Goal: Task Accomplishment & Management: Use online tool/utility

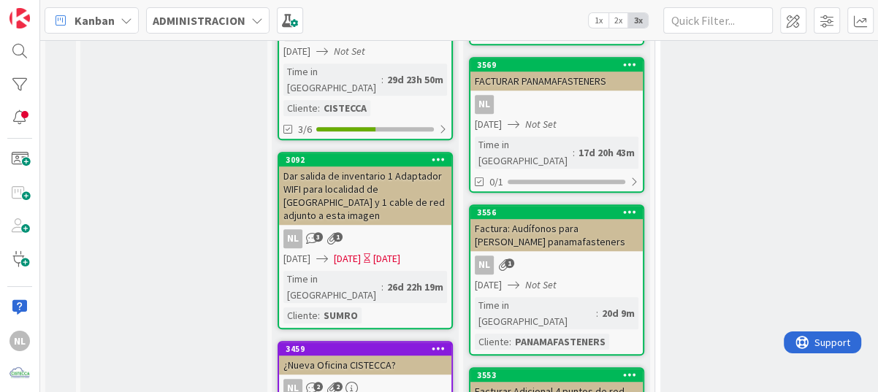
scroll to position [511, 0]
click at [418, 379] on div "NL 2 2" at bounding box center [365, 388] width 172 height 19
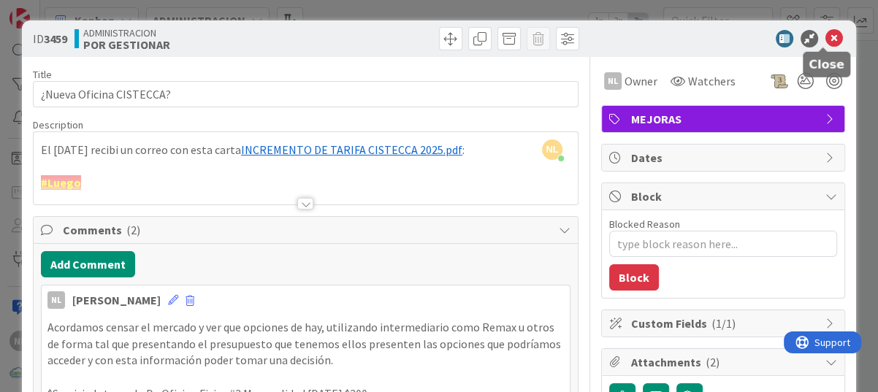
click at [825, 37] on icon at bounding box center [834, 39] width 18 height 18
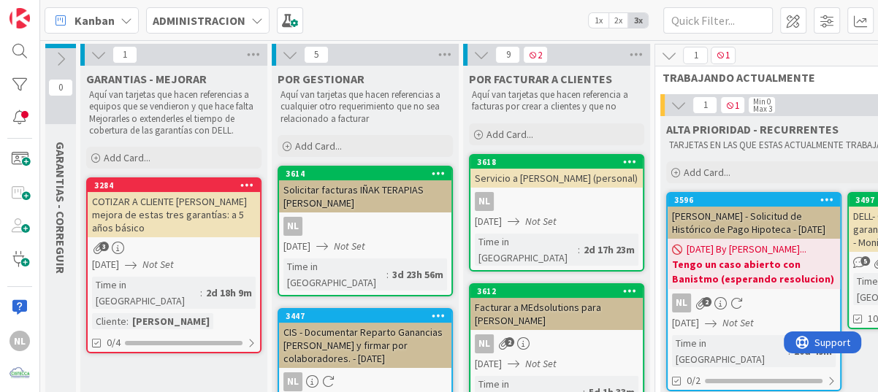
click at [182, 242] on div "3" at bounding box center [174, 248] width 172 height 12
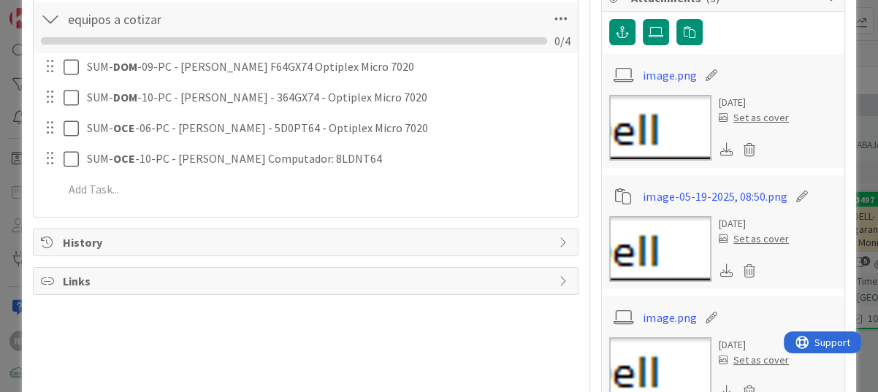
scroll to position [365, 0]
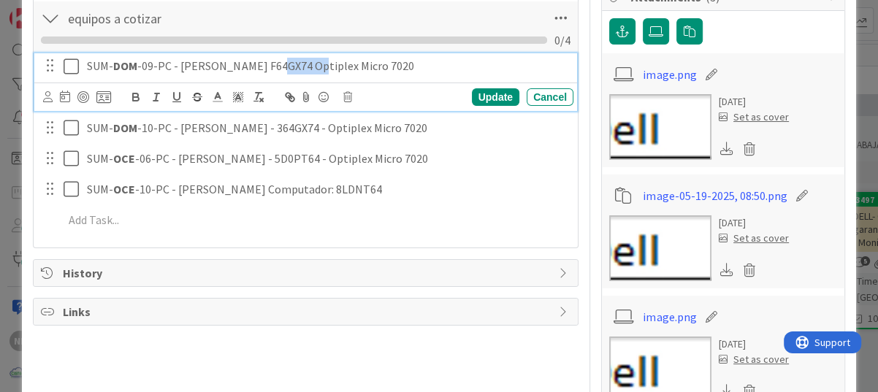
drag, startPoint x: 264, startPoint y: 64, endPoint x: 302, endPoint y: 64, distance: 38.0
click at [302, 64] on p "SUM- DOM -09-PC - [PERSON_NAME] F64GX74 Optiplex Micro 7020" at bounding box center [327, 66] width 481 height 17
copy p "F64GX74"
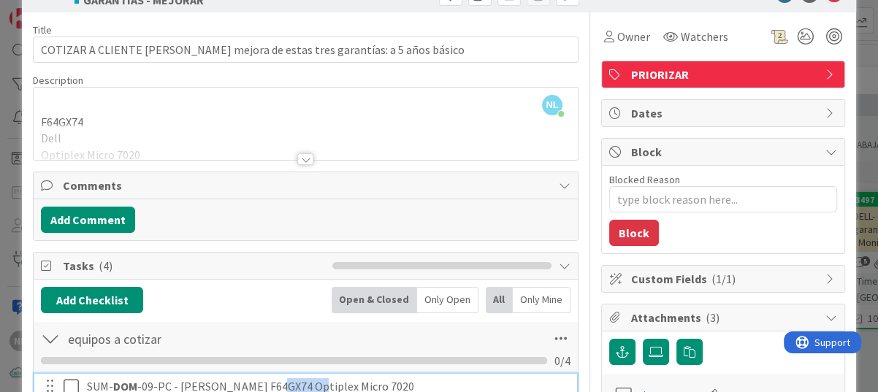
scroll to position [0, 0]
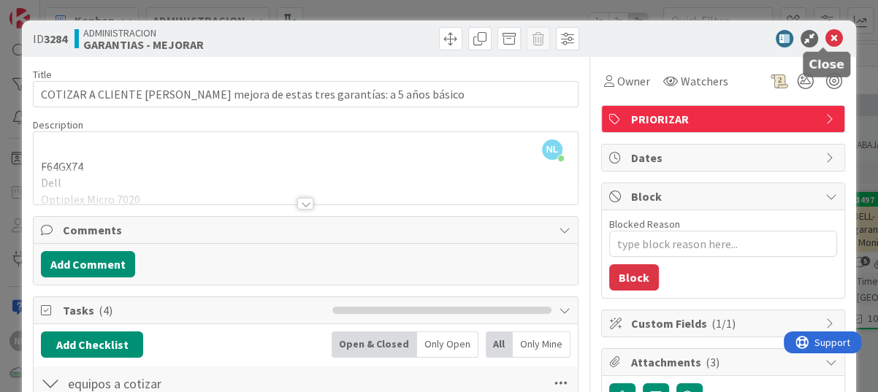
click at [825, 35] on icon at bounding box center [834, 39] width 18 height 18
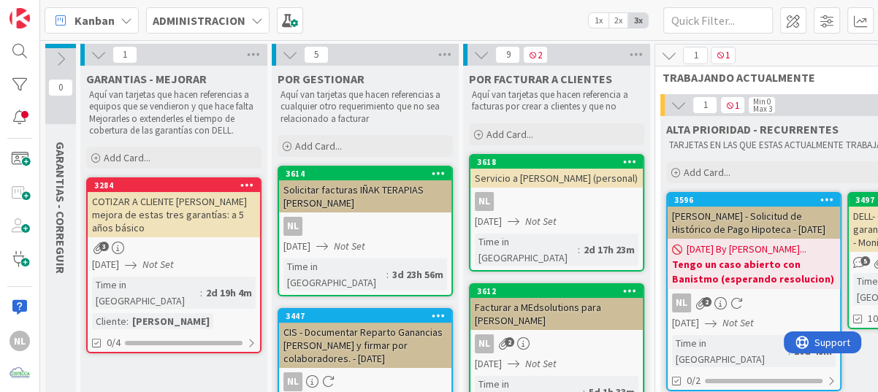
click at [60, 61] on icon at bounding box center [61, 59] width 16 height 16
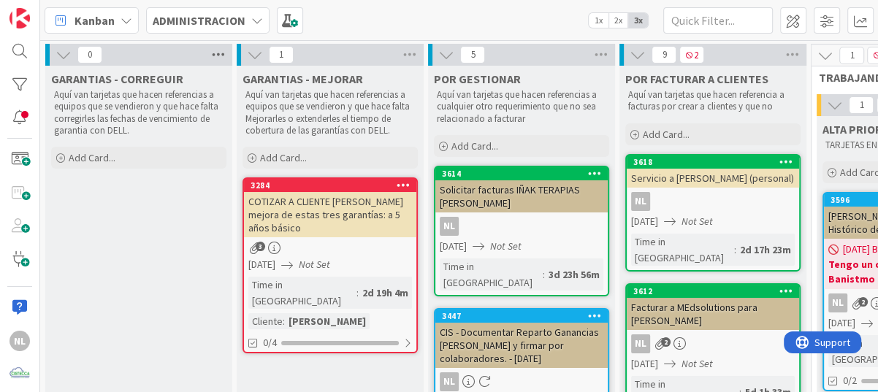
click at [213, 53] on icon at bounding box center [218, 55] width 19 height 22
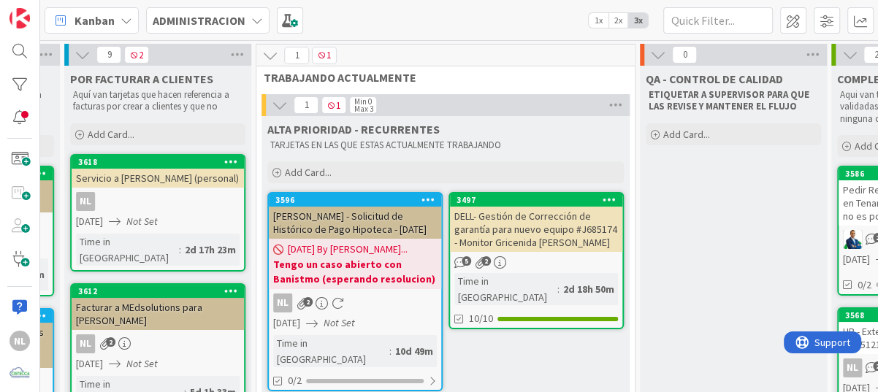
scroll to position [73, 555]
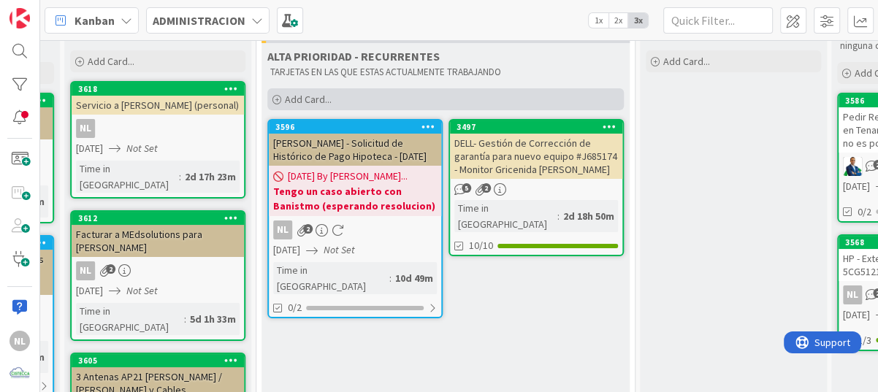
click at [278, 99] on icon at bounding box center [276, 100] width 9 height 9
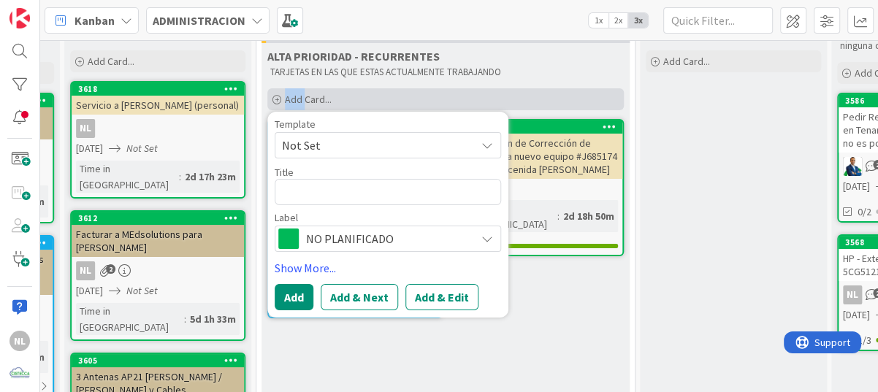
click at [278, 99] on icon at bounding box center [276, 100] width 9 height 9
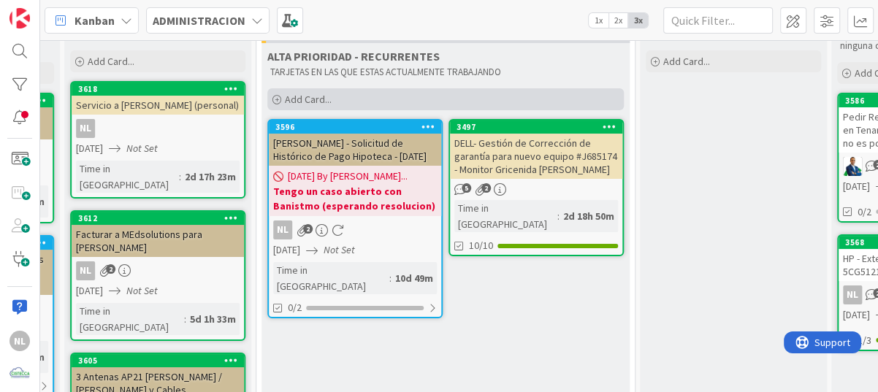
click at [281, 99] on div "Add Card..." at bounding box center [445, 99] width 356 height 22
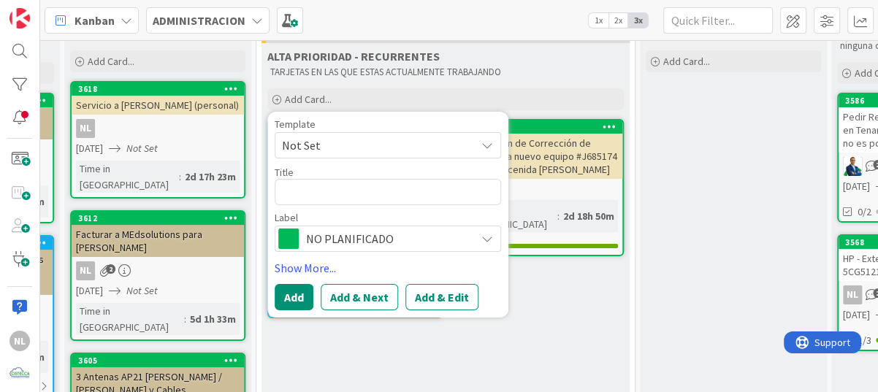
click at [485, 239] on icon at bounding box center [487, 239] width 12 height 12
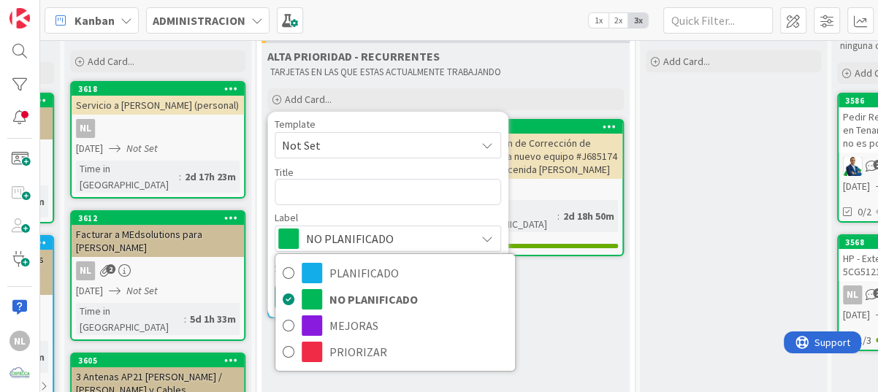
click at [485, 239] on icon at bounding box center [487, 239] width 12 height 12
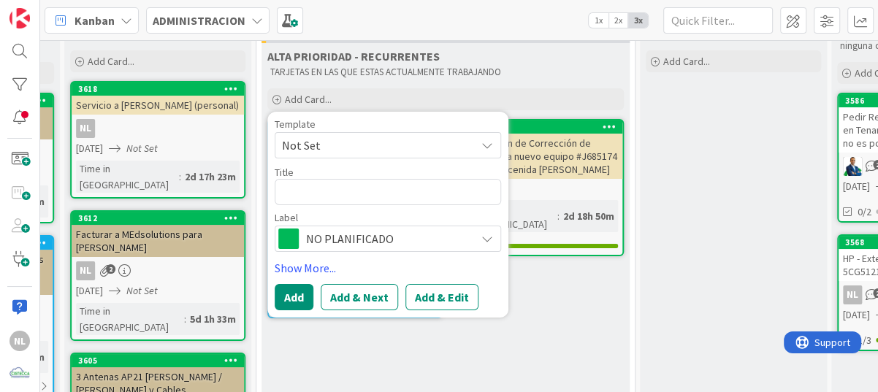
click at [486, 143] on icon at bounding box center [487, 146] width 12 height 12
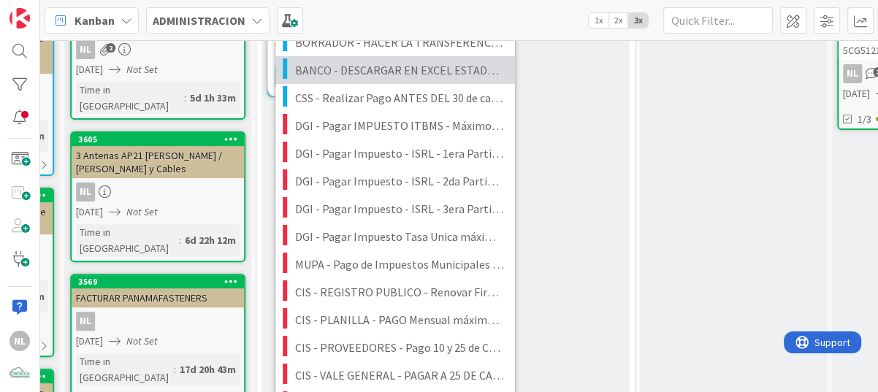
scroll to position [292, 555]
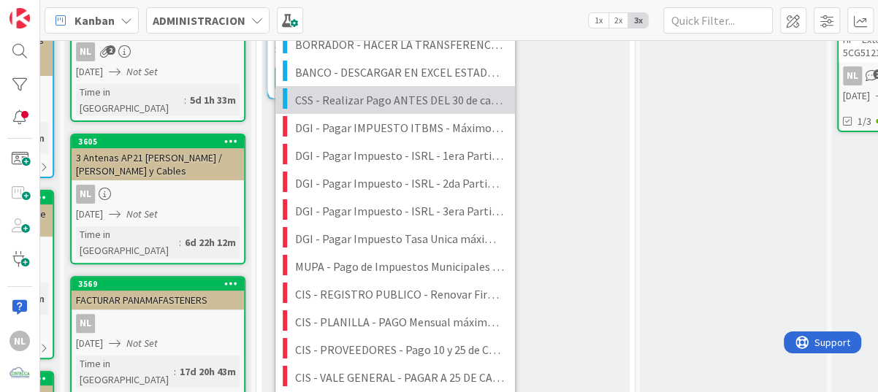
click at [335, 101] on span "CSS - Realizar Pago ANTES DEL 30 de cada Mes (EVITEMOS MULTA)" at bounding box center [399, 100] width 209 height 19
type textarea "x"
type textarea "CSS - Realizar Pago ANTES DEL 30 de cada Mes (EVITEMOS MULTA)"
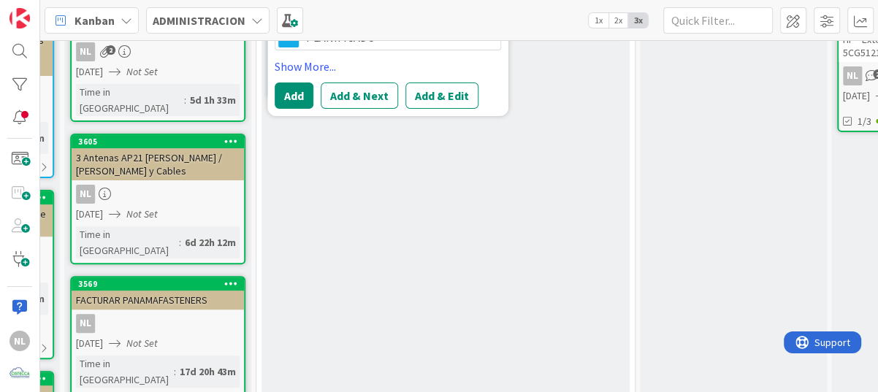
scroll to position [146, 555]
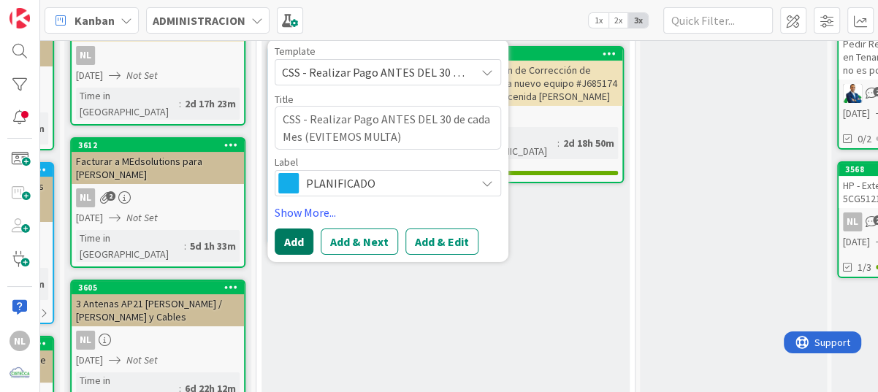
click at [291, 243] on button "Add" at bounding box center [294, 242] width 39 height 26
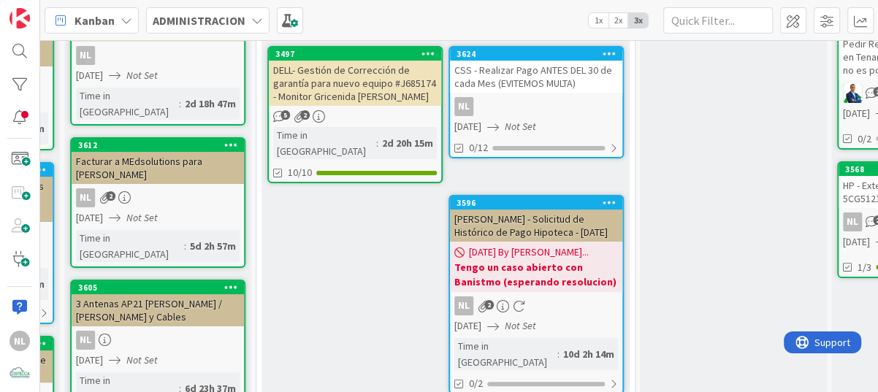
click at [570, 97] on div "NL" at bounding box center [536, 106] width 172 height 19
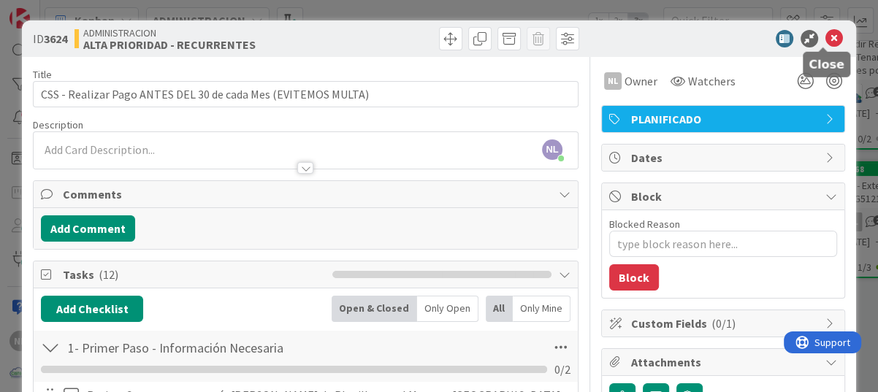
click at [825, 43] on icon at bounding box center [834, 39] width 18 height 18
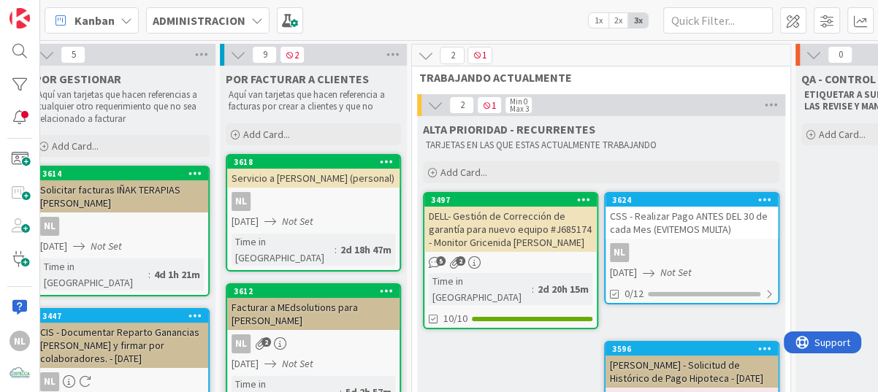
scroll to position [0, 525]
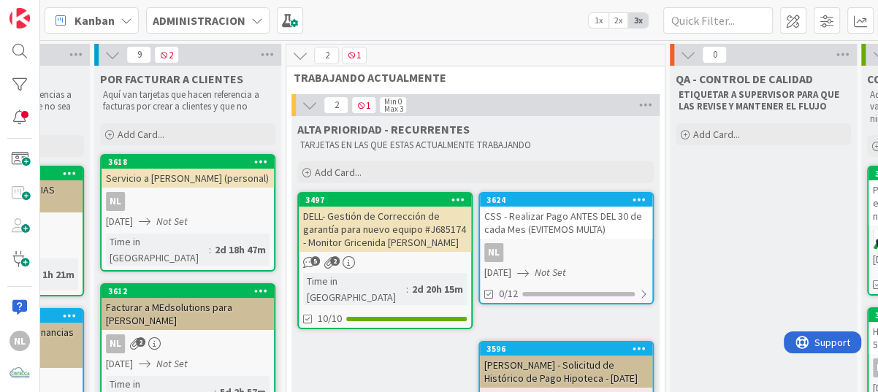
click at [390, 252] on link "3497 DELL- Gestión de Corrección de garantía para nuevo equipo #J685174 - Monit…" at bounding box center [384, 260] width 175 height 137
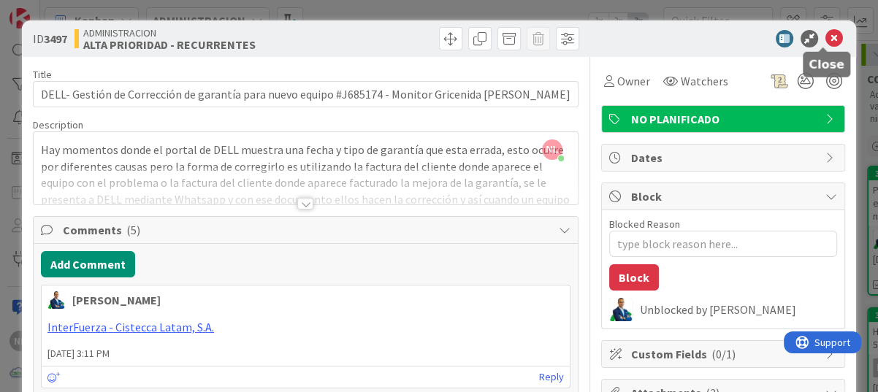
click at [825, 36] on icon at bounding box center [834, 39] width 18 height 18
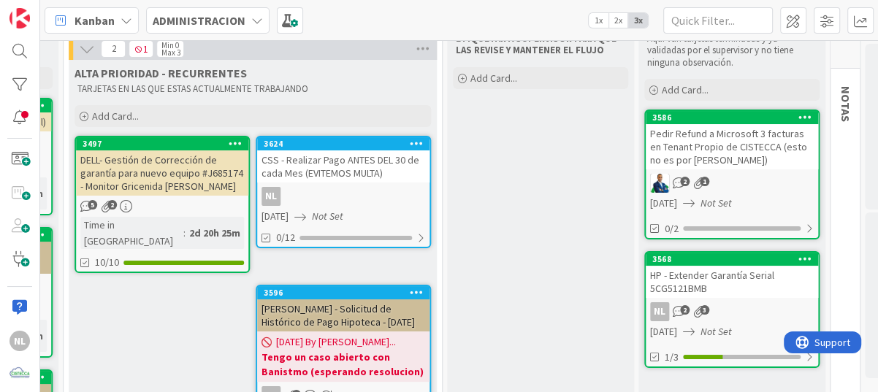
scroll to position [73, 748]
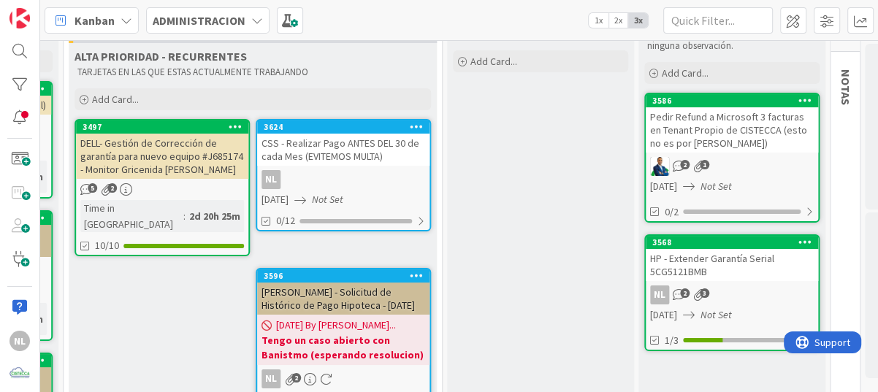
click at [737, 288] on div "NL 2 3" at bounding box center [732, 295] width 172 height 19
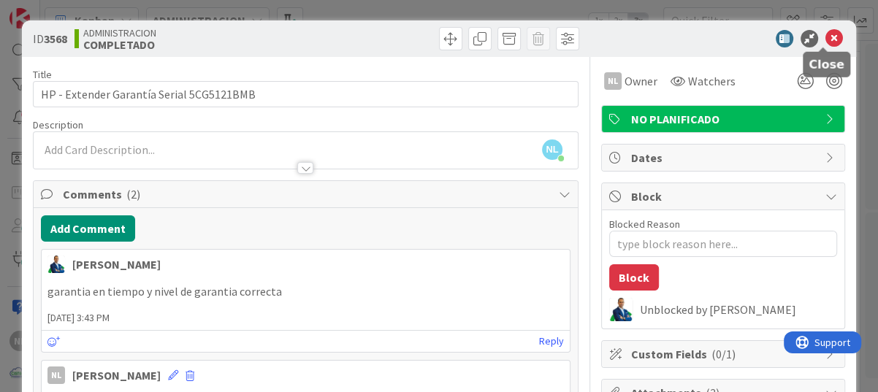
click at [829, 36] on icon at bounding box center [834, 39] width 18 height 18
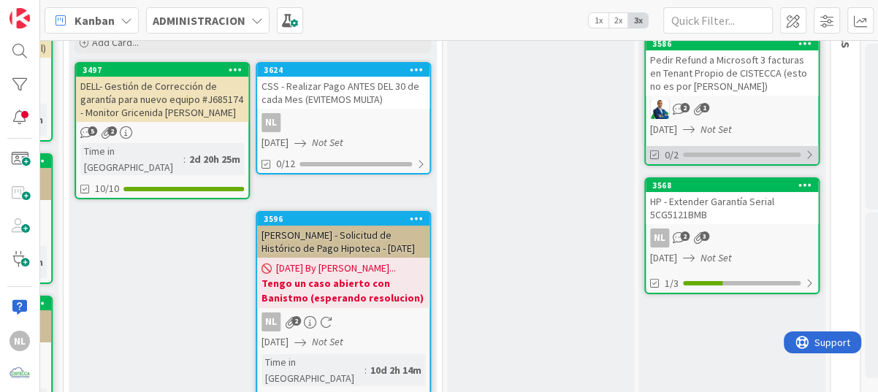
scroll to position [146, 748]
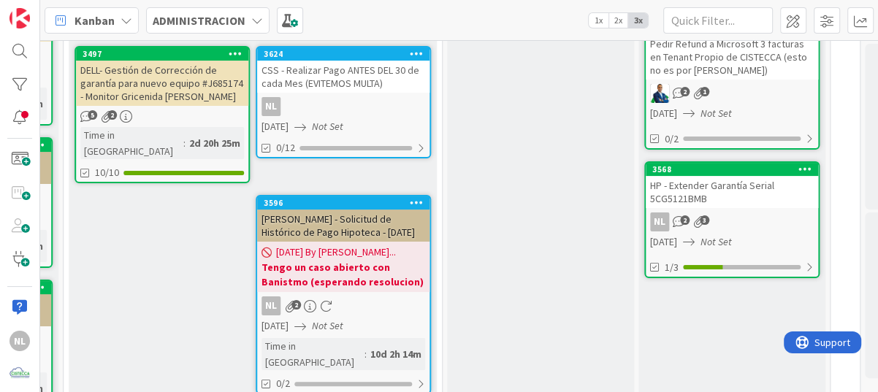
click at [744, 227] on div "NL 2 3" at bounding box center [732, 222] width 172 height 19
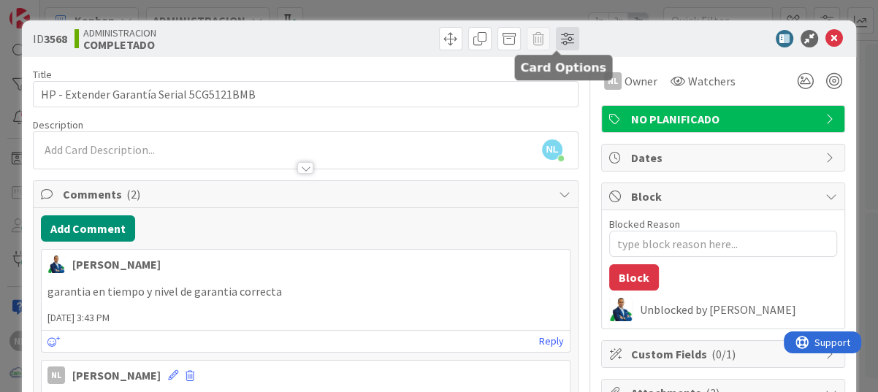
click at [558, 42] on span at bounding box center [567, 38] width 23 height 23
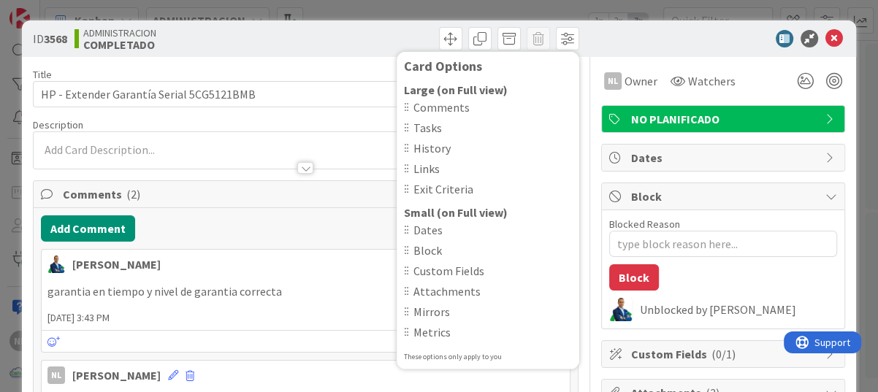
click at [404, 148] on div at bounding box center [406, 148] width 5 height 10
click at [424, 151] on span "History" at bounding box center [492, 149] width 159 height 18
click at [825, 159] on icon at bounding box center [831, 158] width 12 height 12
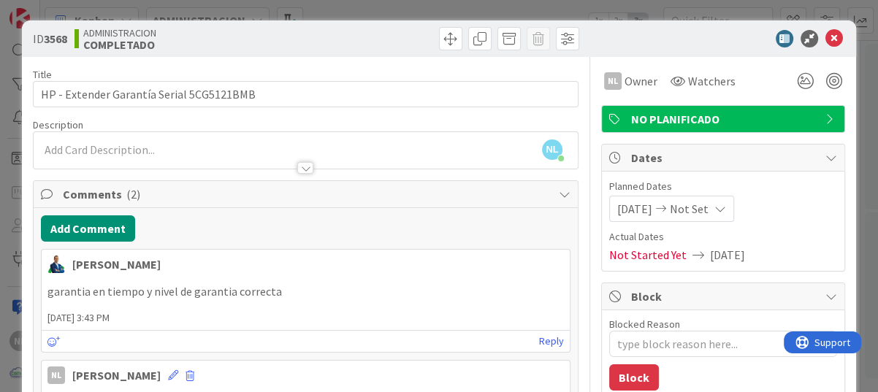
click at [825, 159] on icon at bounding box center [831, 158] width 12 height 12
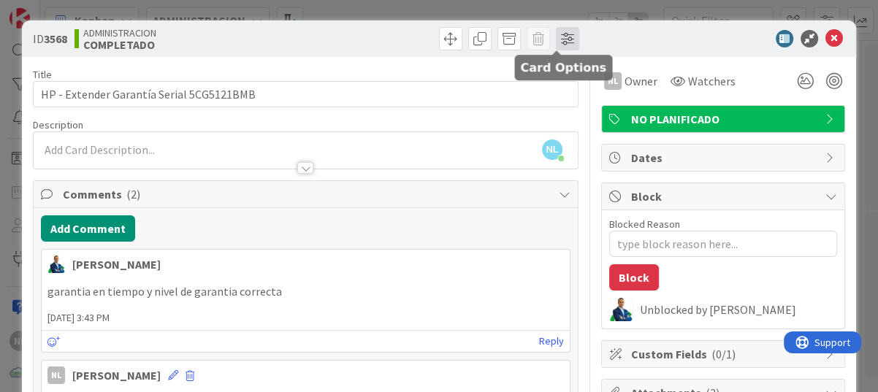
click at [556, 40] on span at bounding box center [567, 38] width 23 height 23
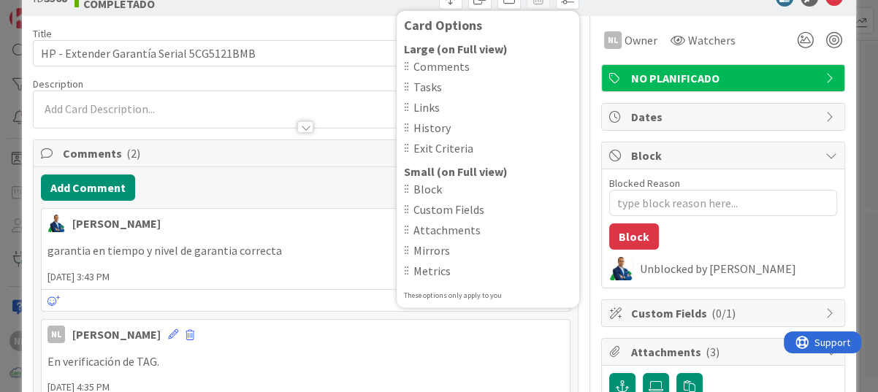
scroll to position [42, 0]
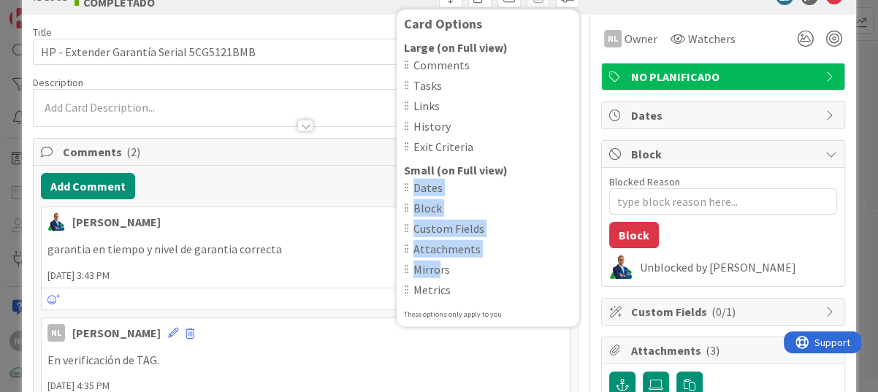
drag, startPoint x: 401, startPoint y: 185, endPoint x: 429, endPoint y: 275, distance: 94.0
click at [429, 275] on div "Dates Block Custom Fields Attachments Mirrors Metrics" at bounding box center [488, 240] width 168 height 123
drag, startPoint x: 429, startPoint y: 275, endPoint x: 394, endPoint y: 184, distance: 97.1
click at [404, 184] on div at bounding box center [406, 188] width 5 height 10
click at [520, 199] on span "Block" at bounding box center [492, 208] width 159 height 18
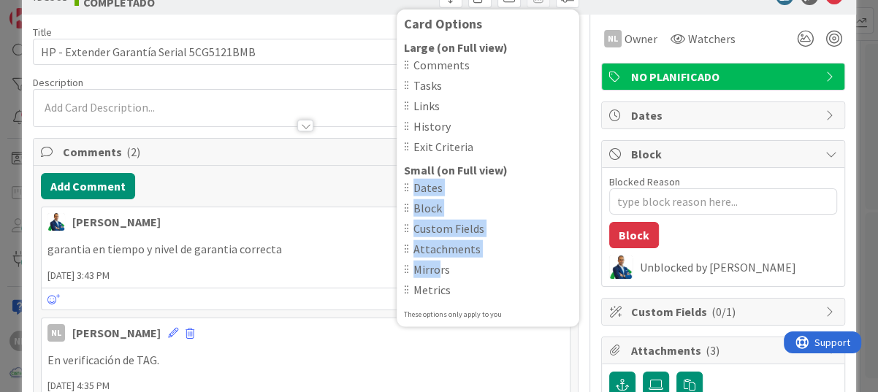
click at [404, 187] on div at bounding box center [406, 188] width 5 height 10
click at [529, 169] on div "Small (on Full view) Dates Block Custom Fields Attachments Mirrors Metrics" at bounding box center [488, 231] width 168 height 140
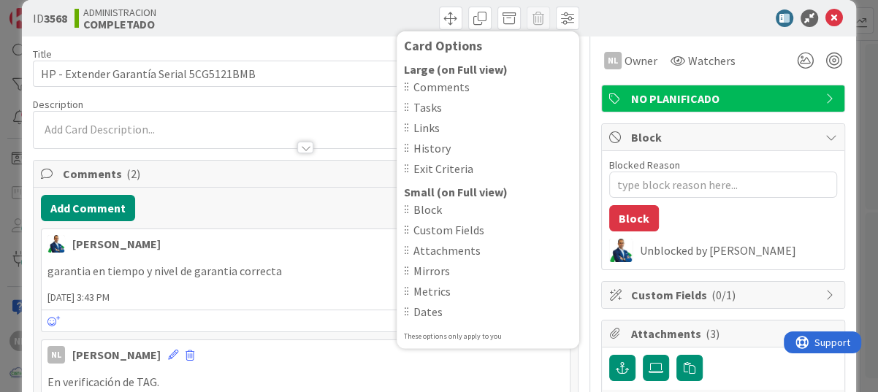
scroll to position [0, 0]
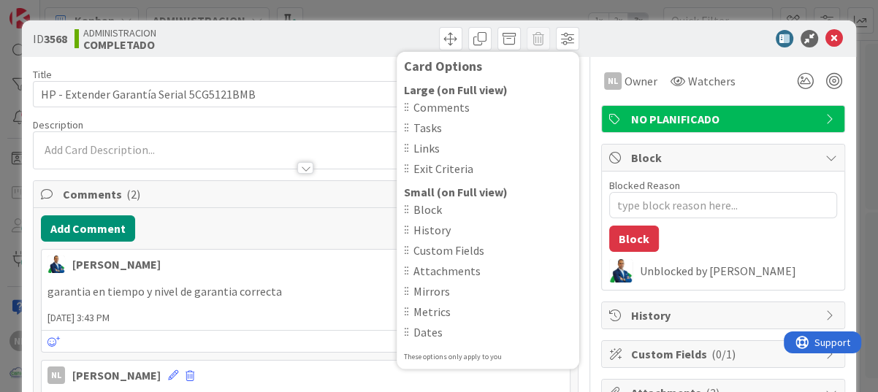
click at [790, 316] on span "History" at bounding box center [724, 316] width 187 height 18
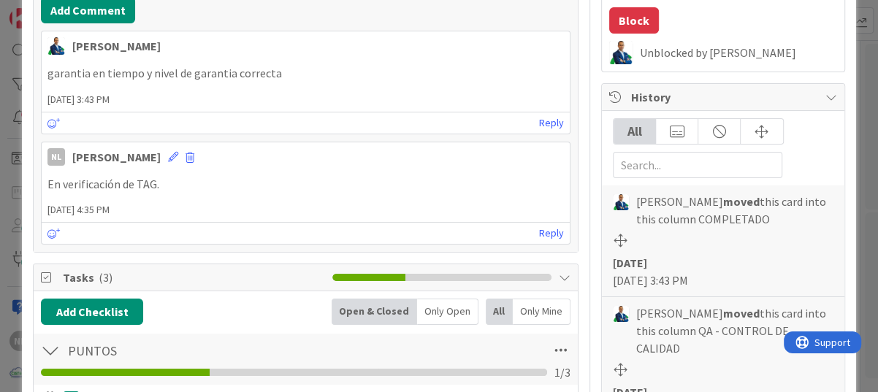
scroll to position [219, 0]
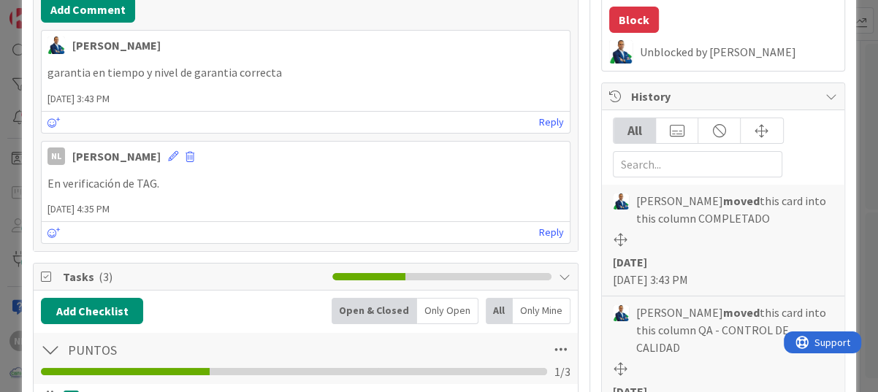
click at [403, 182] on p "En verificación de TAG." at bounding box center [305, 183] width 516 height 17
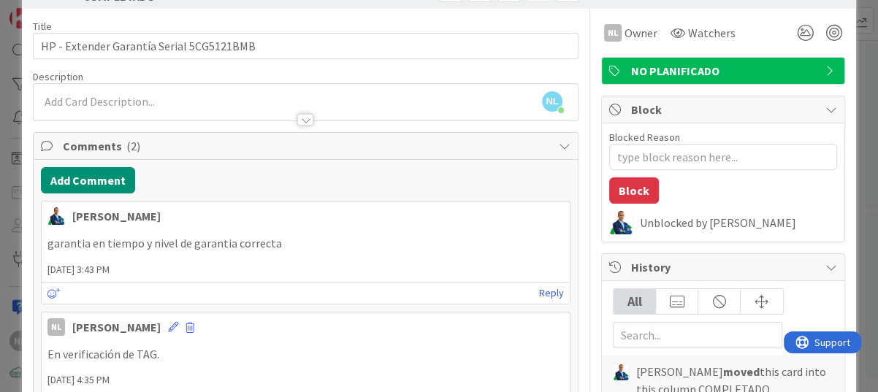
scroll to position [0, 0]
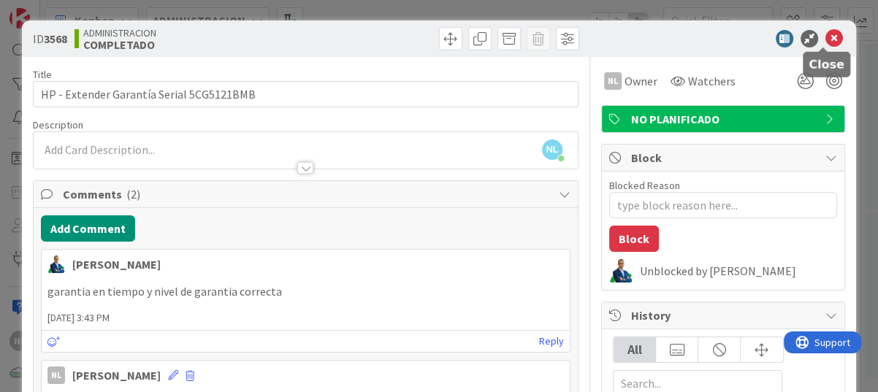
click at [828, 36] on icon at bounding box center [834, 39] width 18 height 18
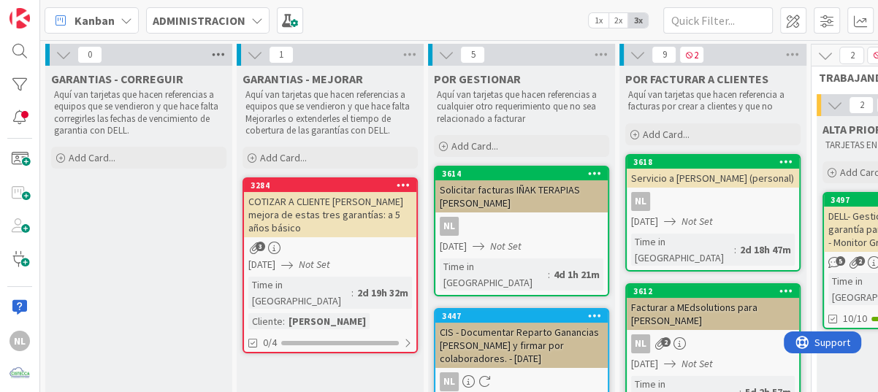
click at [219, 57] on icon at bounding box center [218, 55] width 19 height 22
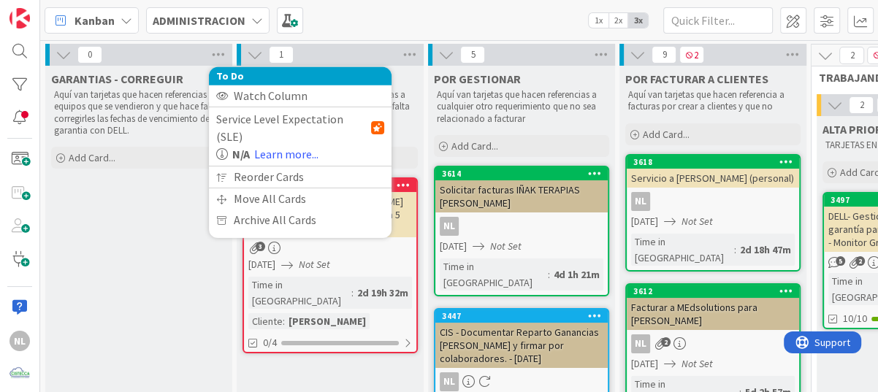
click at [66, 53] on icon at bounding box center [64, 55] width 16 height 16
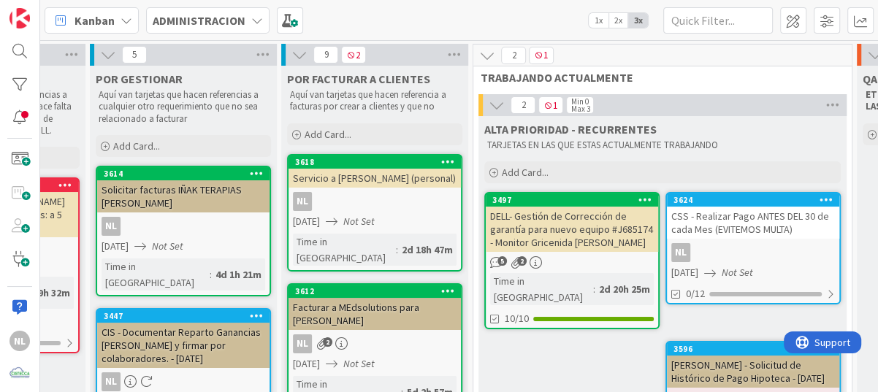
scroll to position [0, 214]
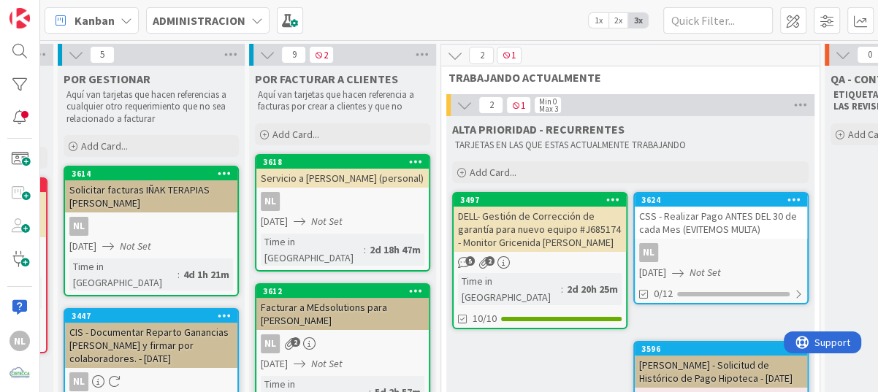
click at [730, 253] on div "NL" at bounding box center [721, 252] width 172 height 19
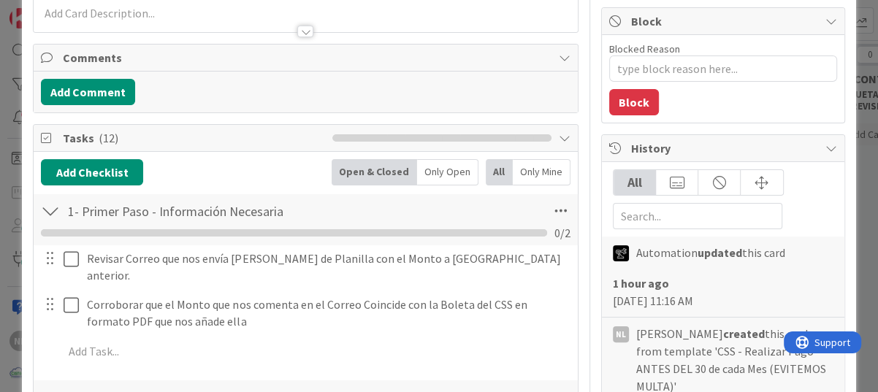
scroll to position [146, 0]
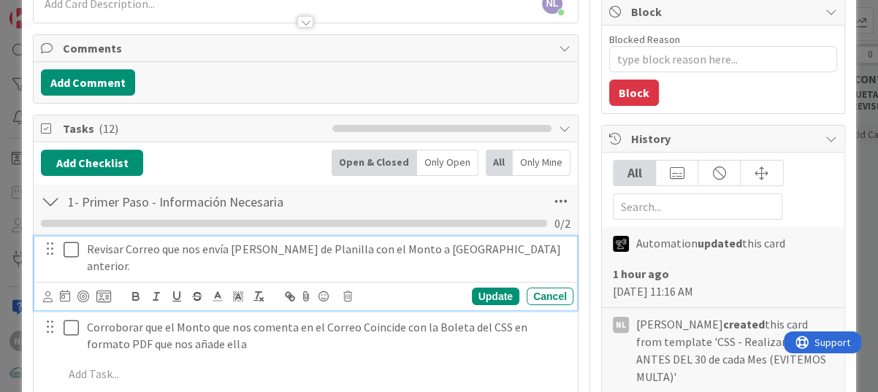
click at [72, 252] on icon at bounding box center [75, 250] width 22 height 18
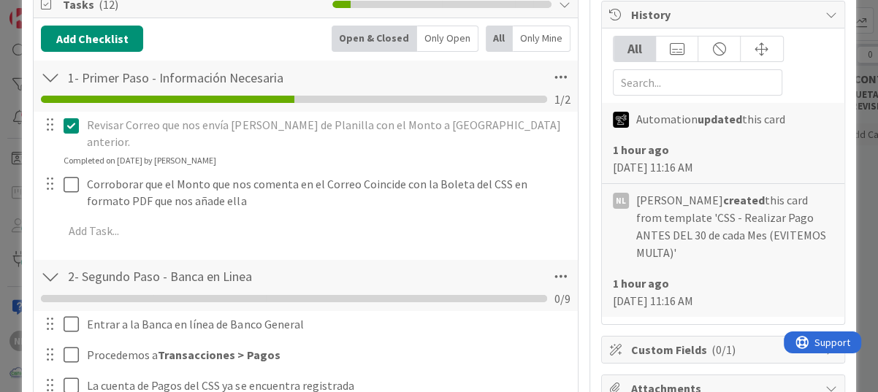
scroll to position [292, 0]
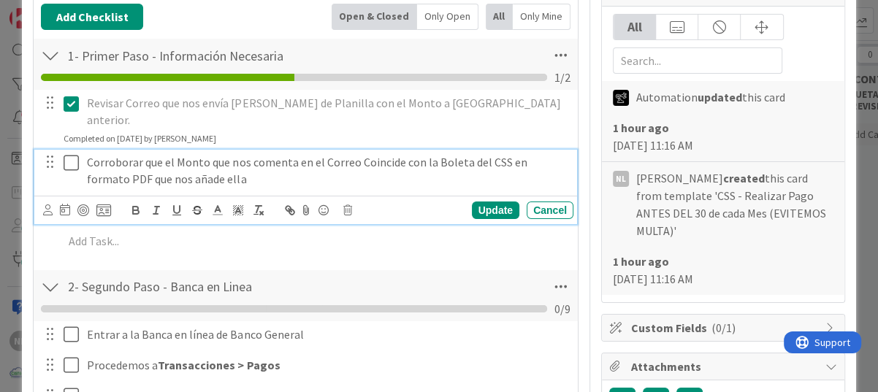
click at [71, 154] on icon at bounding box center [75, 163] width 22 height 18
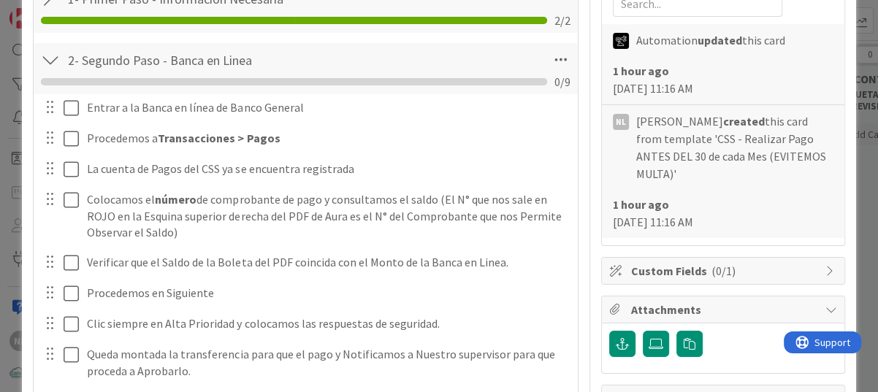
scroll to position [365, 0]
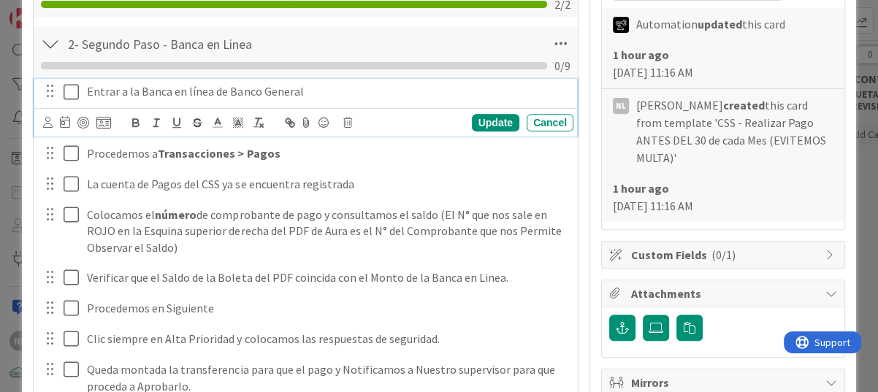
click at [70, 94] on icon at bounding box center [75, 92] width 22 height 18
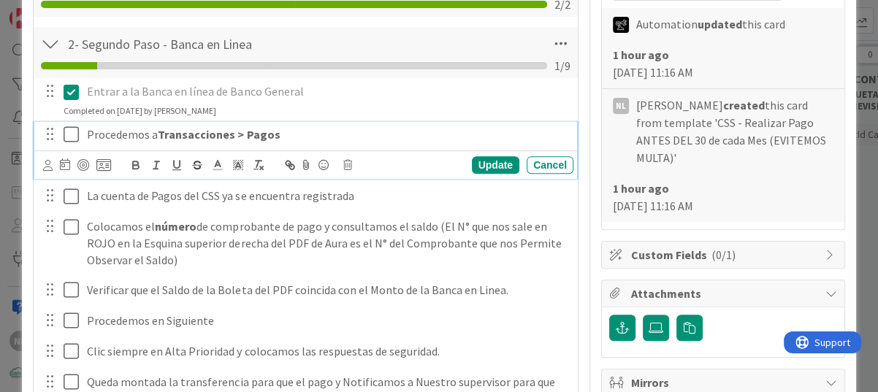
click at [72, 129] on icon at bounding box center [75, 135] width 22 height 18
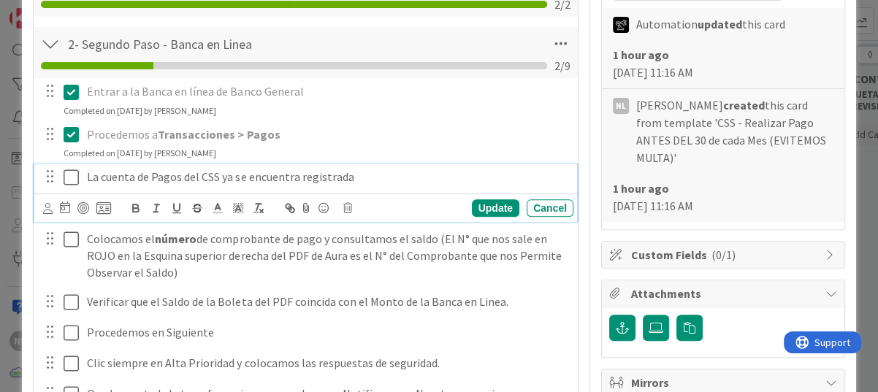
click at [70, 180] on icon at bounding box center [75, 178] width 22 height 18
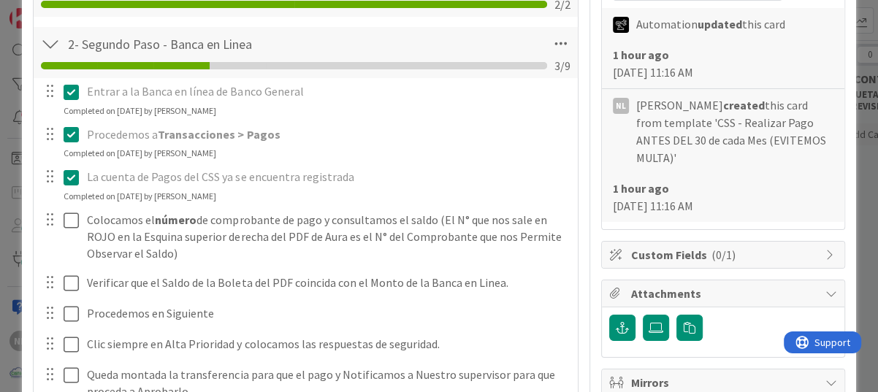
scroll to position [511, 0]
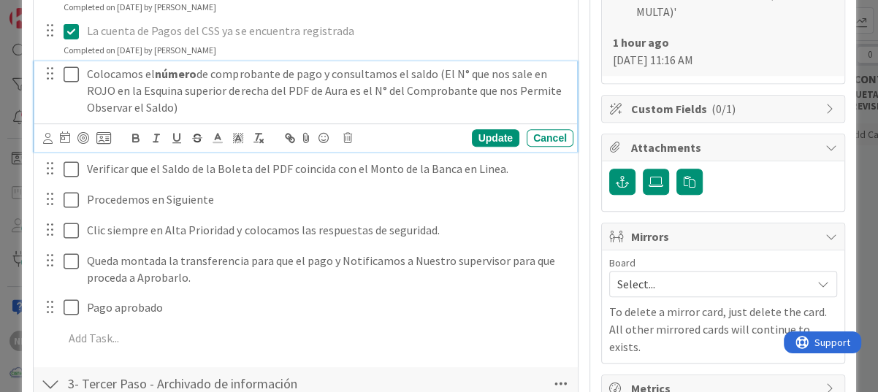
click at [72, 75] on icon at bounding box center [75, 75] width 22 height 18
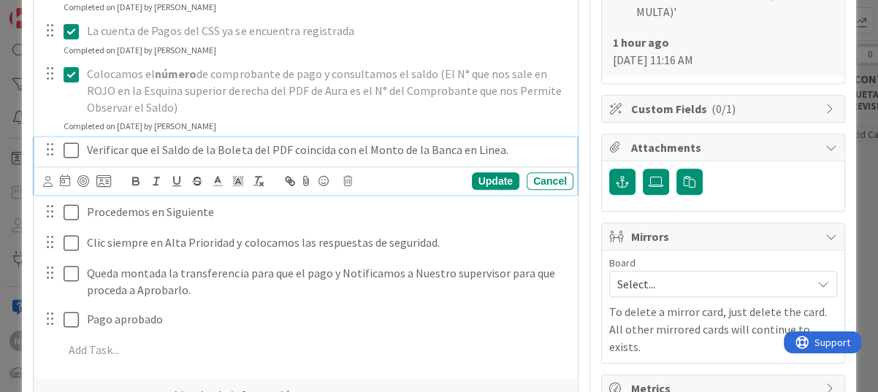
click at [65, 150] on icon at bounding box center [75, 151] width 22 height 18
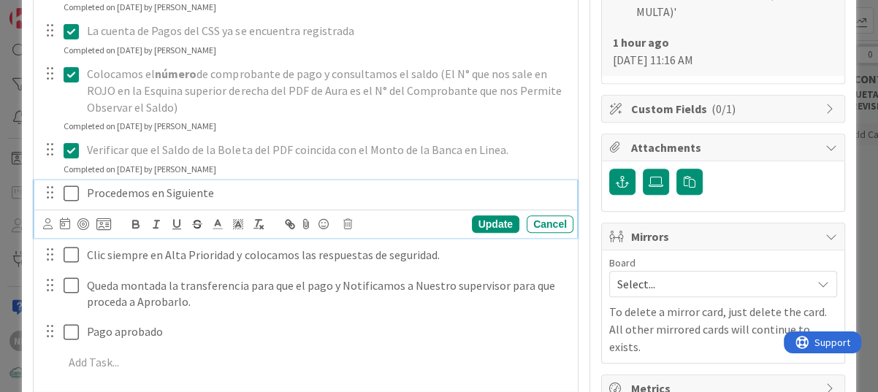
click at [69, 188] on icon at bounding box center [75, 194] width 22 height 18
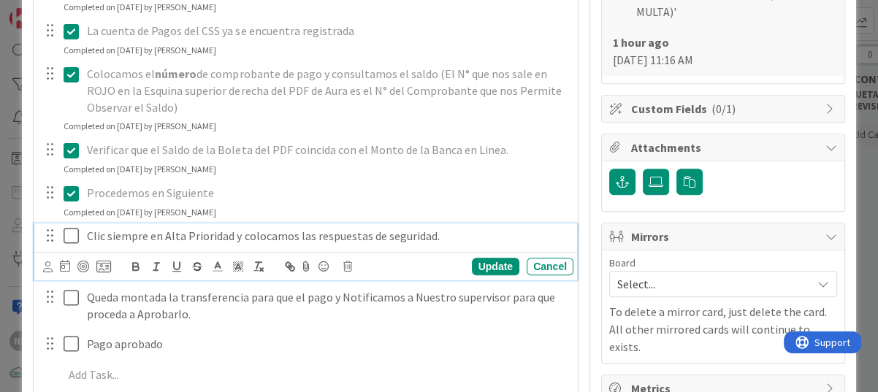
click at [69, 236] on icon at bounding box center [75, 236] width 22 height 18
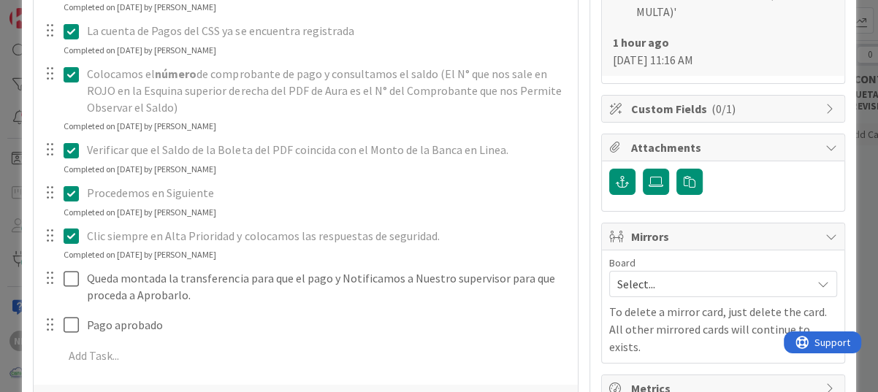
scroll to position [584, 0]
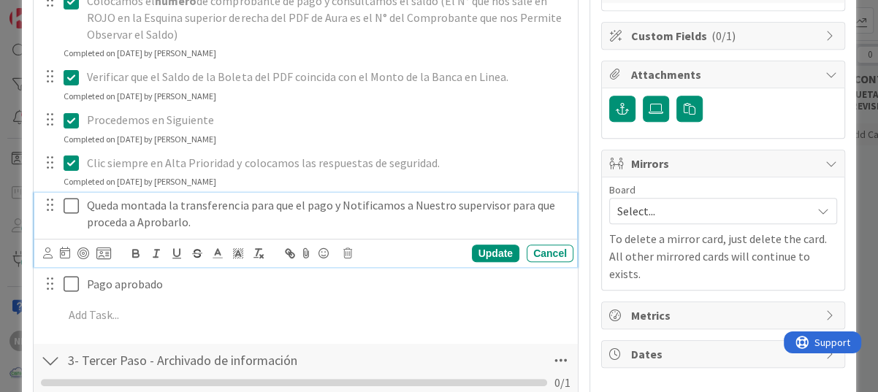
click at [77, 205] on icon at bounding box center [75, 206] width 22 height 18
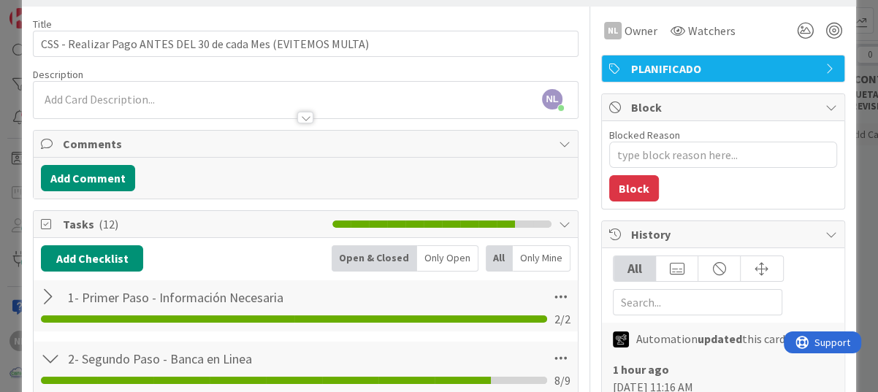
scroll to position [0, 0]
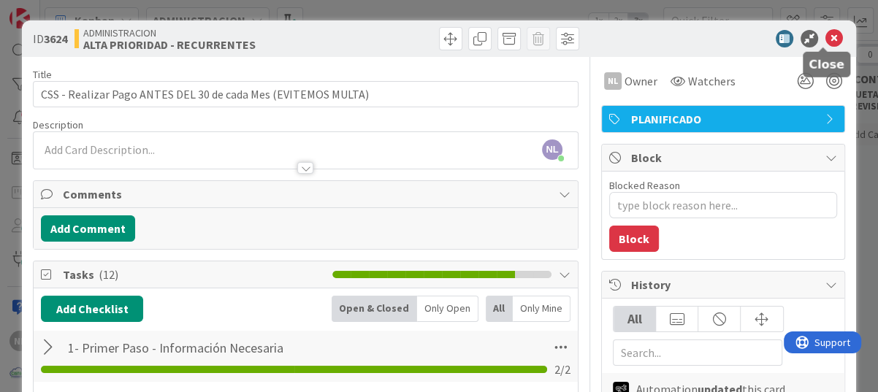
click at [825, 36] on icon at bounding box center [834, 39] width 18 height 18
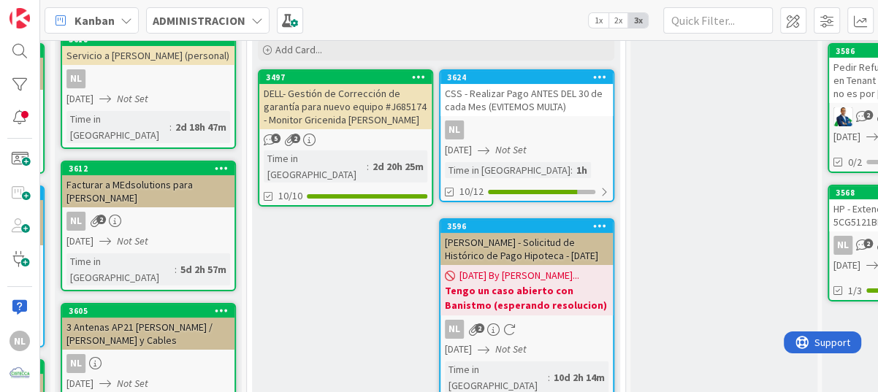
scroll to position [146, 408]
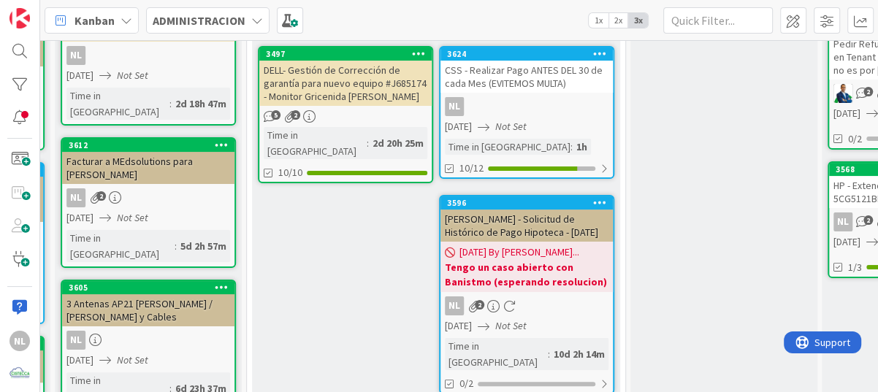
click at [351, 96] on div "DELL- Gestión de Corrección de garantía para nuevo equipo #J685174 - Monitor Gr…" at bounding box center [345, 83] width 172 height 45
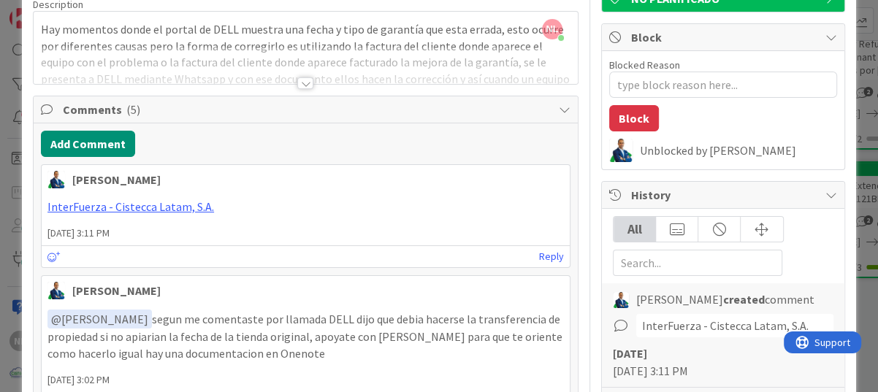
scroll to position [146, 0]
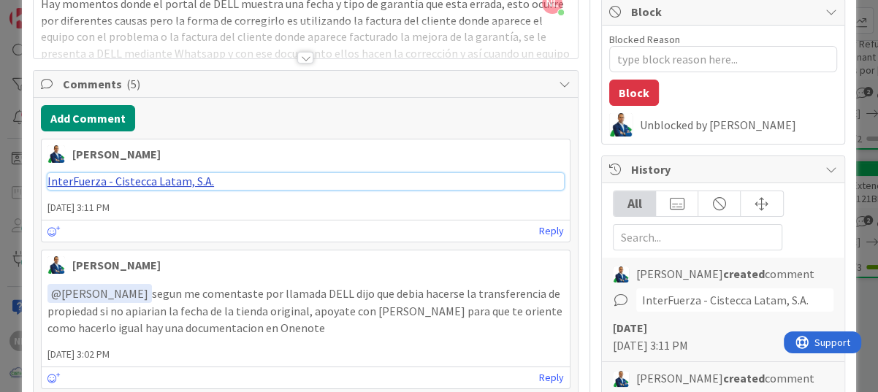
click at [104, 177] on link "InterFuerza - Cistecca Latam, S.A." at bounding box center [130, 181] width 167 height 15
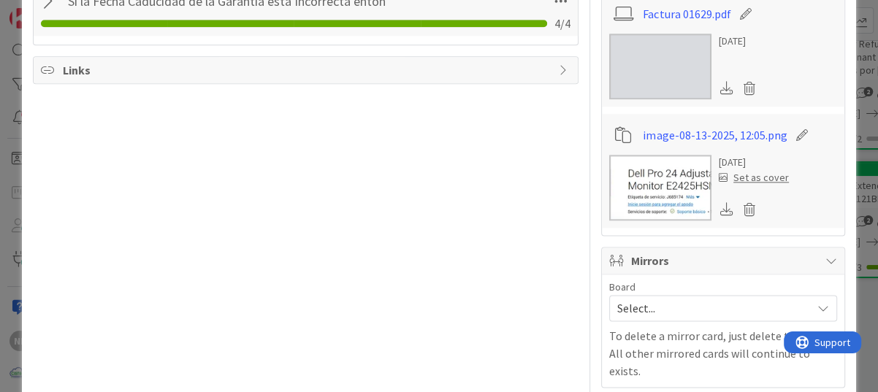
scroll to position [1242, 0]
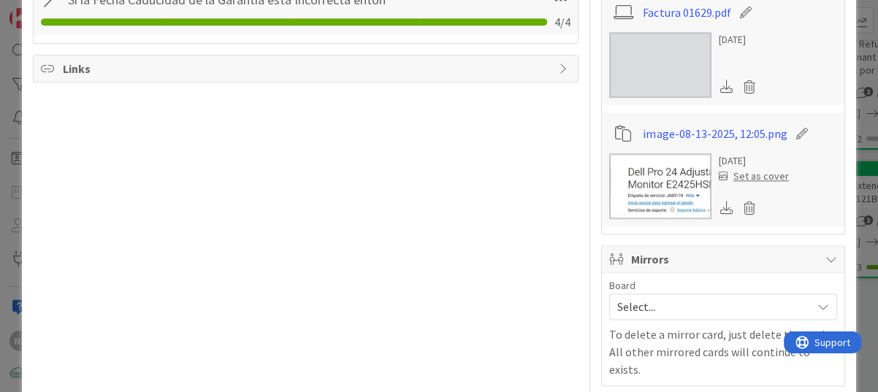
click at [666, 183] on img at bounding box center [660, 186] width 102 height 66
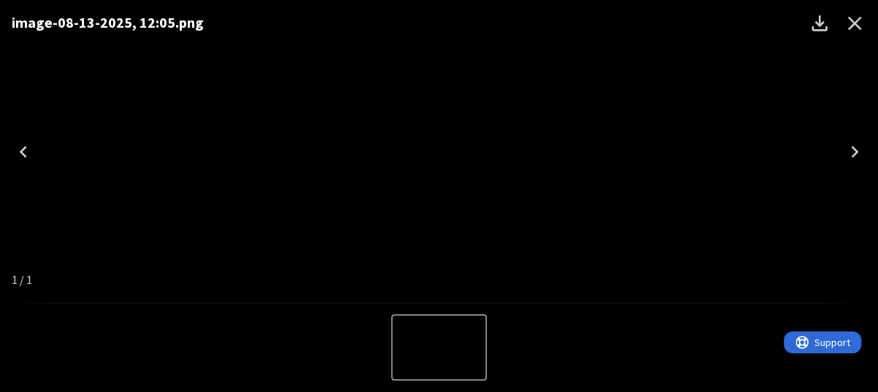
click at [851, 23] on icon "Close" at bounding box center [854, 23] width 23 height 23
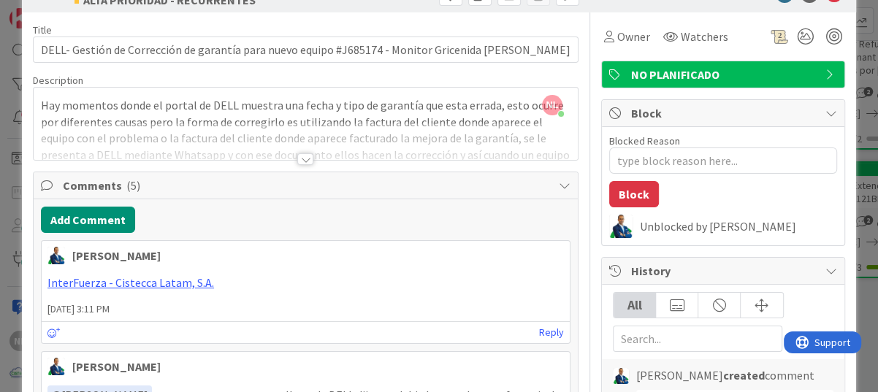
scroll to position [0, 0]
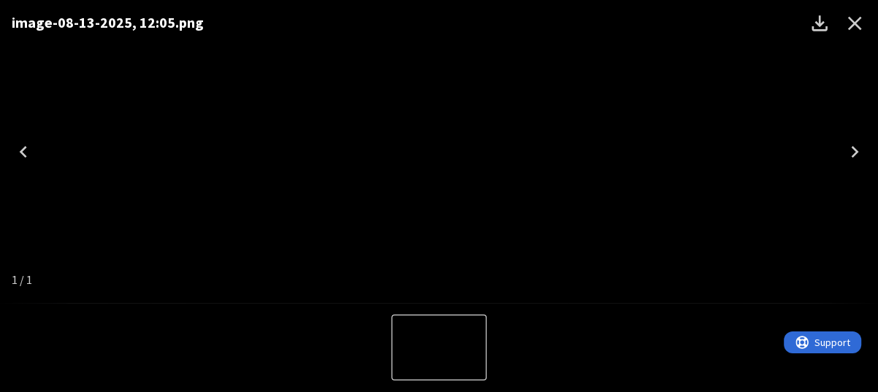
click at [855, 24] on icon "Close" at bounding box center [855, 24] width 14 height 14
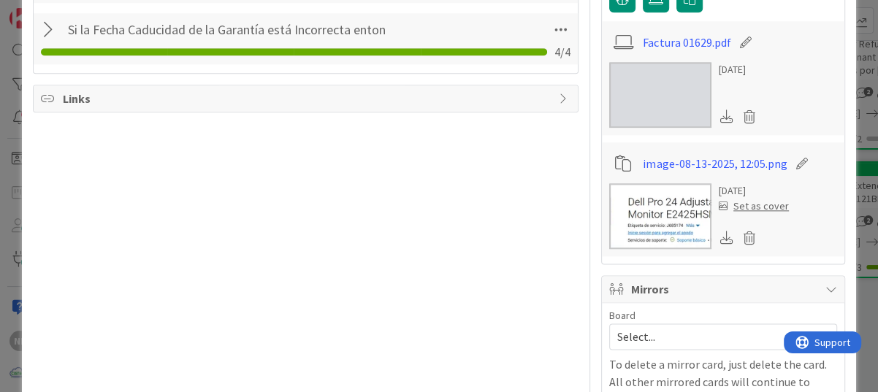
type textarea "x"
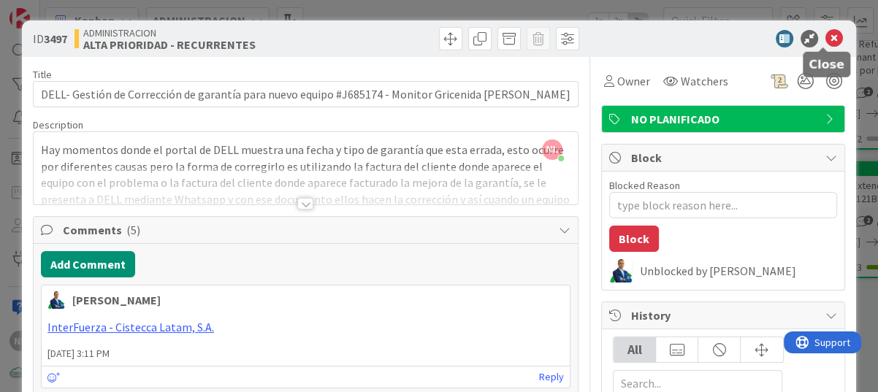
click at [825, 34] on icon at bounding box center [834, 39] width 18 height 18
